Goal: Leave review/rating

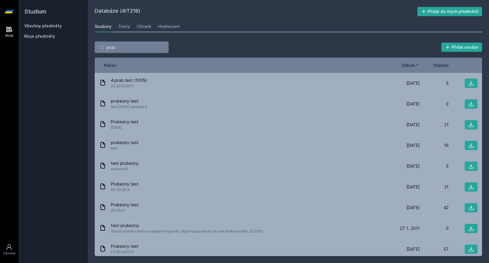
click at [37, 13] on h2 "Studium" at bounding box center [53, 11] width 58 height 23
click at [51, 26] on link "Všechny předměty" at bounding box center [42, 25] width 37 height 5
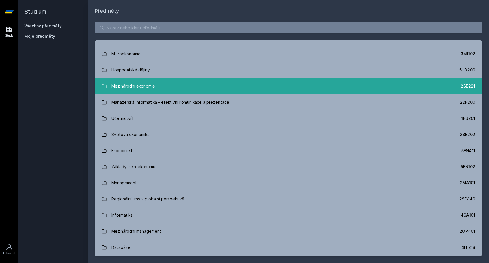
scroll to position [147, 0]
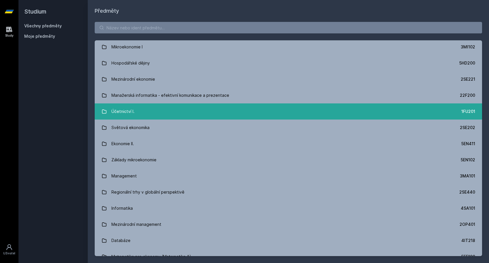
click at [132, 106] on div "Účetnictví I." at bounding box center [122, 112] width 23 height 12
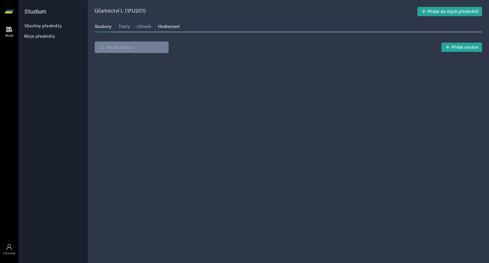
click at [159, 26] on div "Hodnocení" at bounding box center [168, 27] width 21 height 6
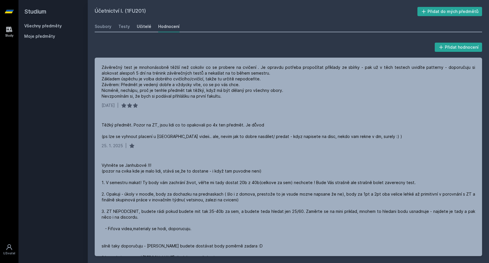
click at [143, 25] on div "Učitelé" at bounding box center [144, 27] width 14 height 6
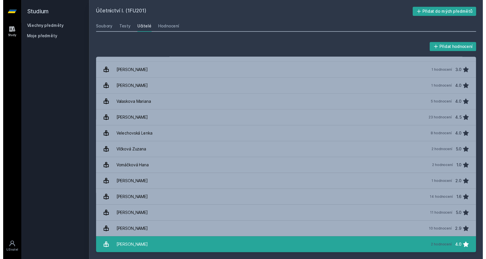
scroll to position [980, 0]
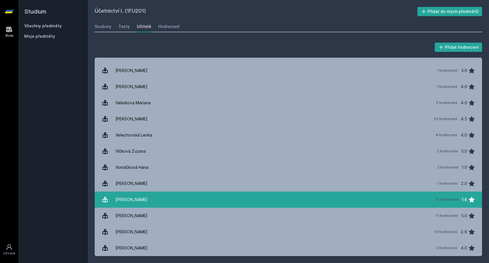
click at [150, 198] on link "[PERSON_NAME] 14 hodnocení 1.6" at bounding box center [288, 200] width 387 height 16
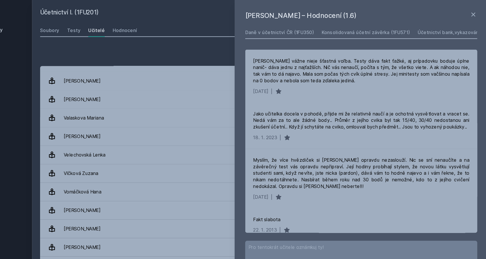
click at [117, 47] on div "Přidat hodnocení" at bounding box center [287, 48] width 385 height 12
click at [470, 13] on icon at bounding box center [473, 12] width 7 height 7
